Goal: Task Accomplishment & Management: Manage account settings

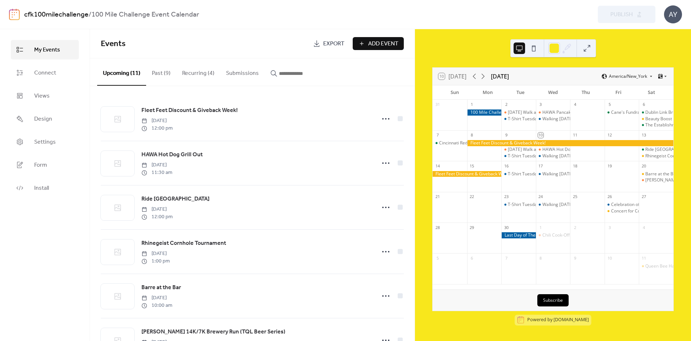
click at [666, 16] on div "AY" at bounding box center [673, 14] width 18 height 18
click at [654, 28] on span "Account" at bounding box center [658, 32] width 21 height 9
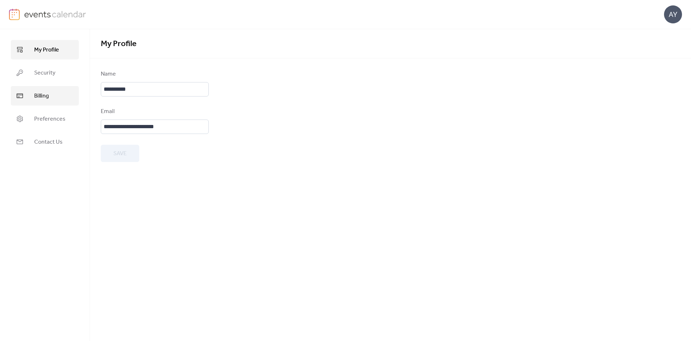
click at [38, 96] on span "Billing" at bounding box center [41, 96] width 15 height 9
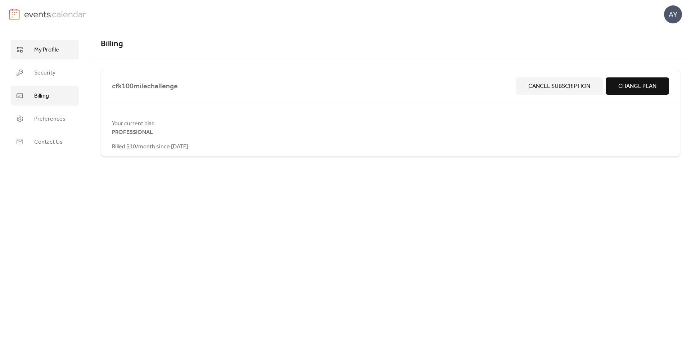
click at [21, 46] on icon at bounding box center [19, 49] width 7 height 7
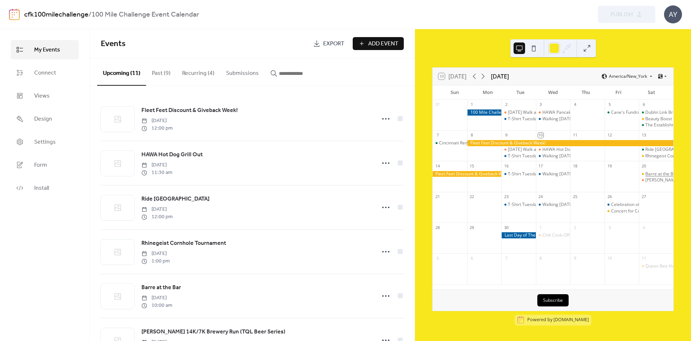
click at [659, 173] on div "Barre at the Bar" at bounding box center [661, 174] width 32 height 6
